Goal: Learn about a topic

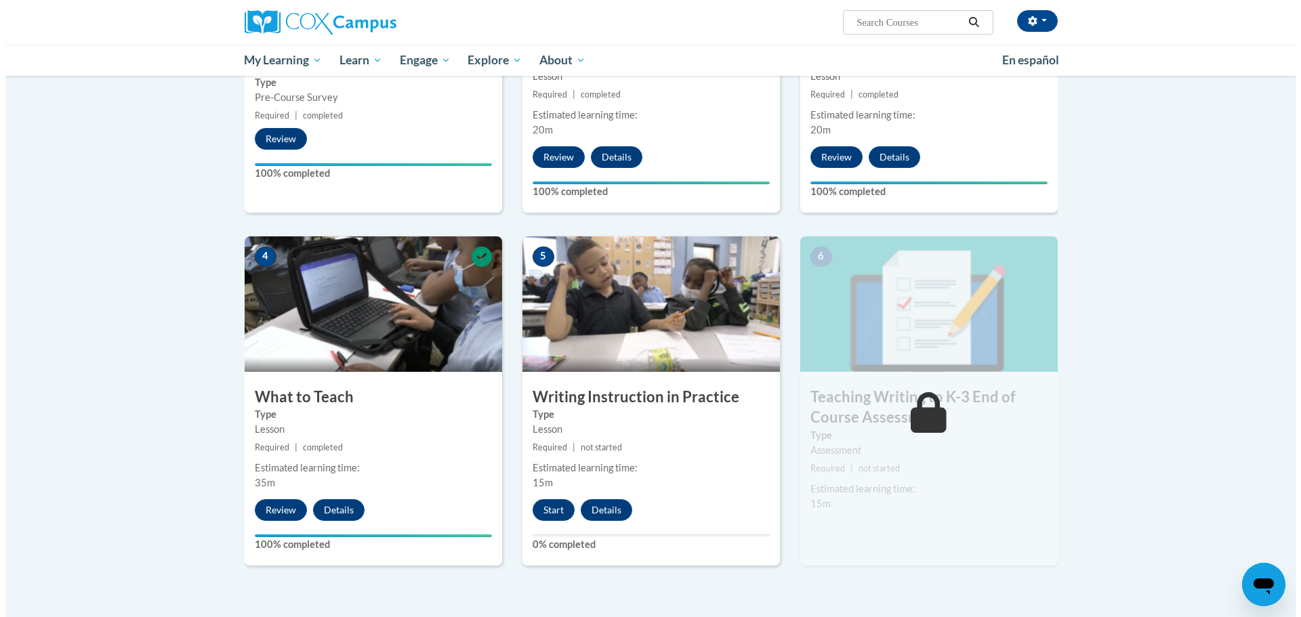
scroll to position [474, 0]
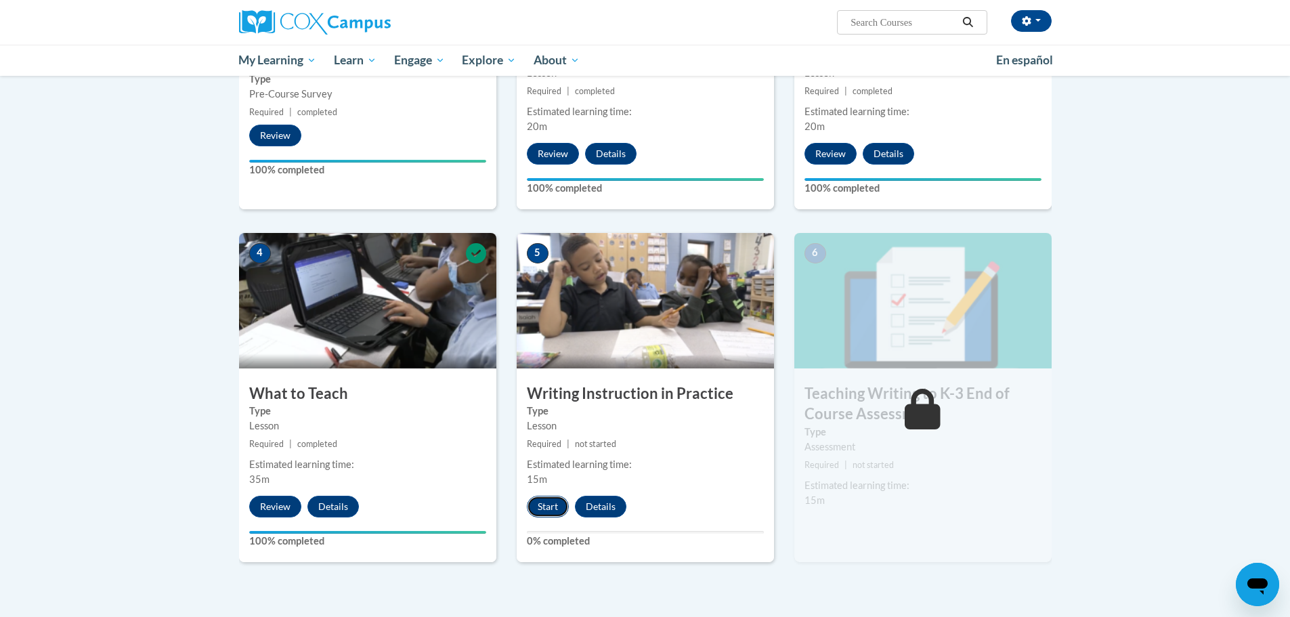
click at [539, 502] on button "Start" at bounding box center [548, 507] width 42 height 22
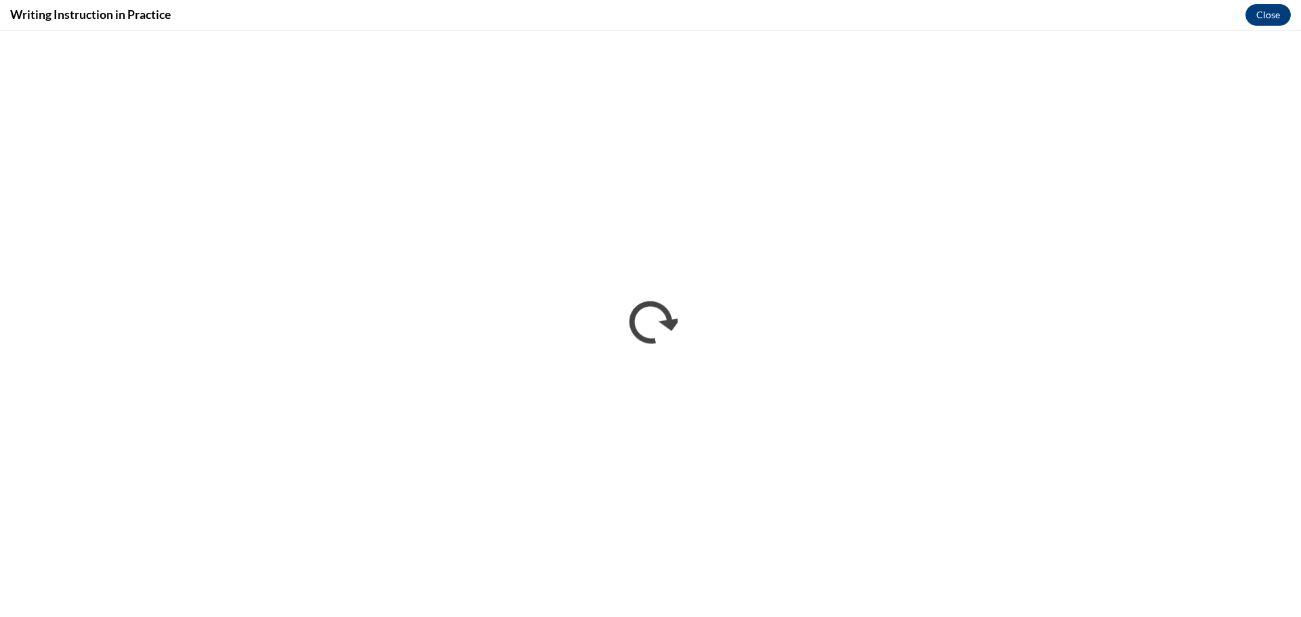
scroll to position [0, 0]
